Goal: Task Accomplishment & Management: Use online tool/utility

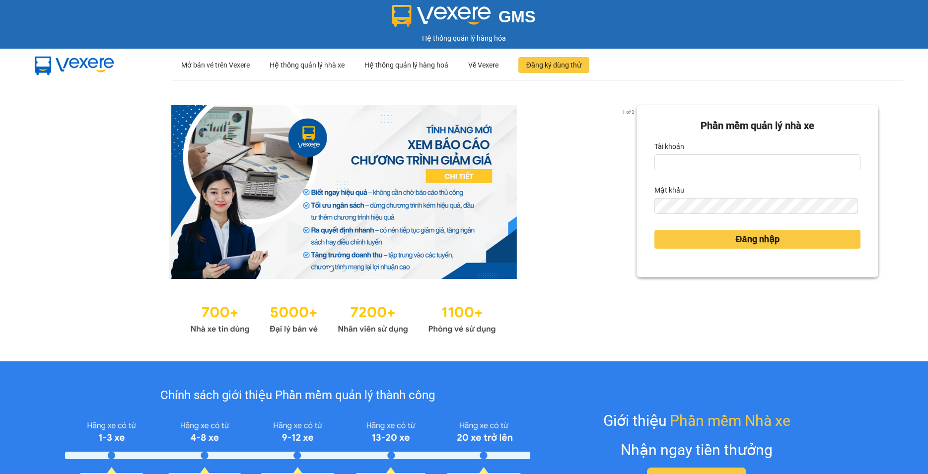
click at [667, 178] on form "Phần mềm quản lý nhà xe Tài khoản Mật khẩu Đăng nhập" at bounding box center [757, 191] width 206 height 146
click at [691, 164] on input "Tài khoản" at bounding box center [757, 162] width 206 height 16
type input "huyentran.phuongnam"
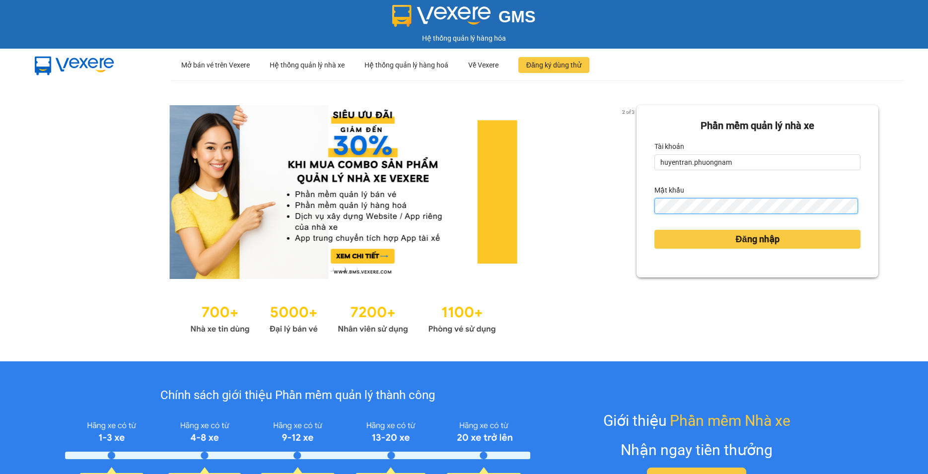
click at [654, 230] on button "Đăng nhập" at bounding box center [757, 239] width 206 height 19
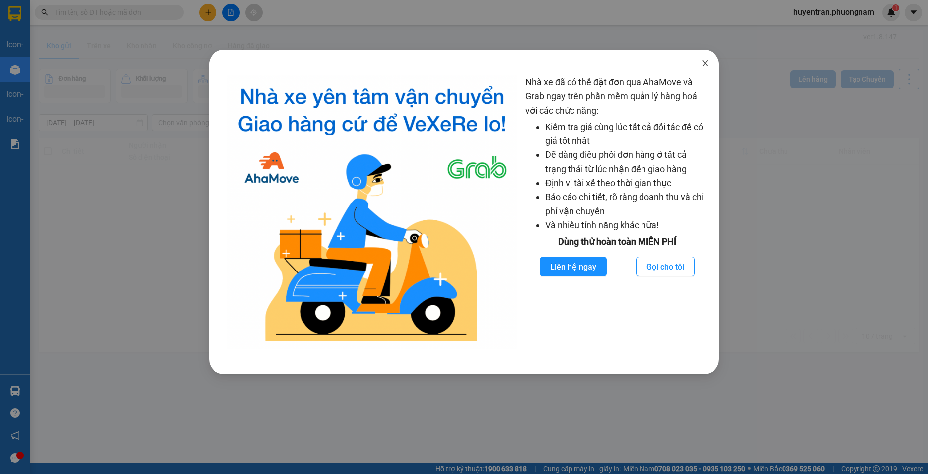
click at [708, 70] on span "Close" at bounding box center [705, 64] width 28 height 28
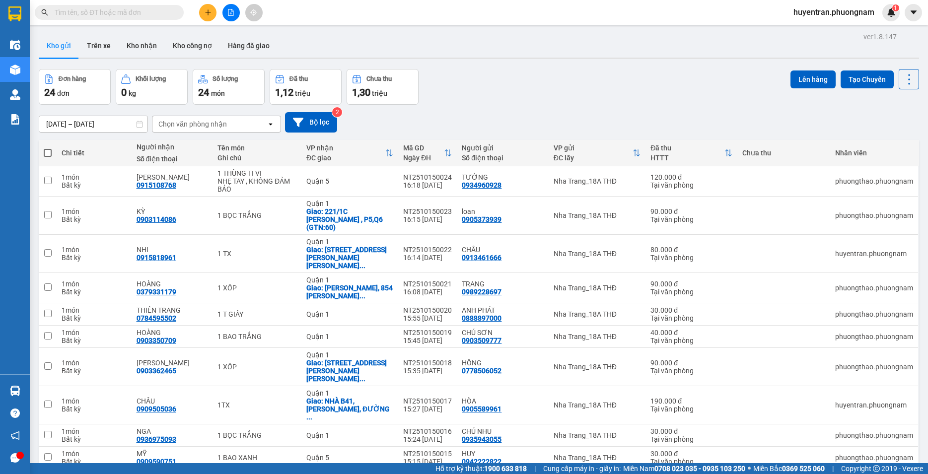
click at [210, 17] on button at bounding box center [207, 12] width 17 height 17
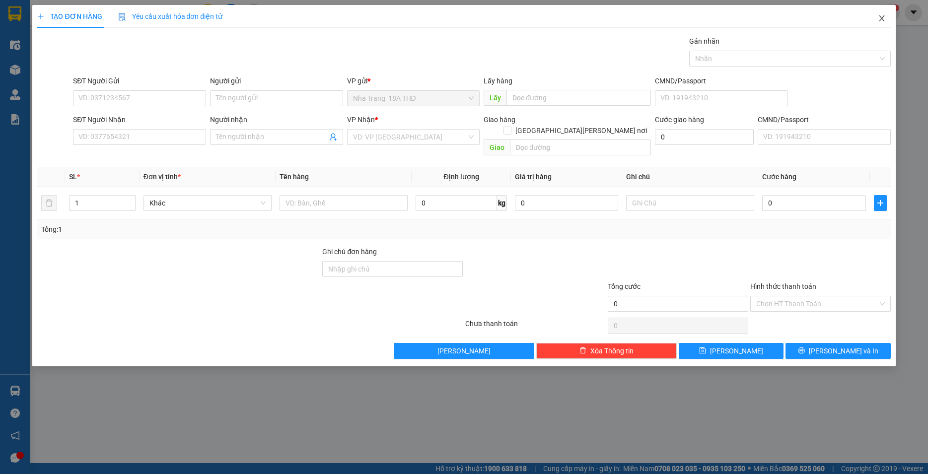
click at [882, 25] on span "Close" at bounding box center [881, 19] width 28 height 28
